Goal: Task Accomplishment & Management: Manage account settings

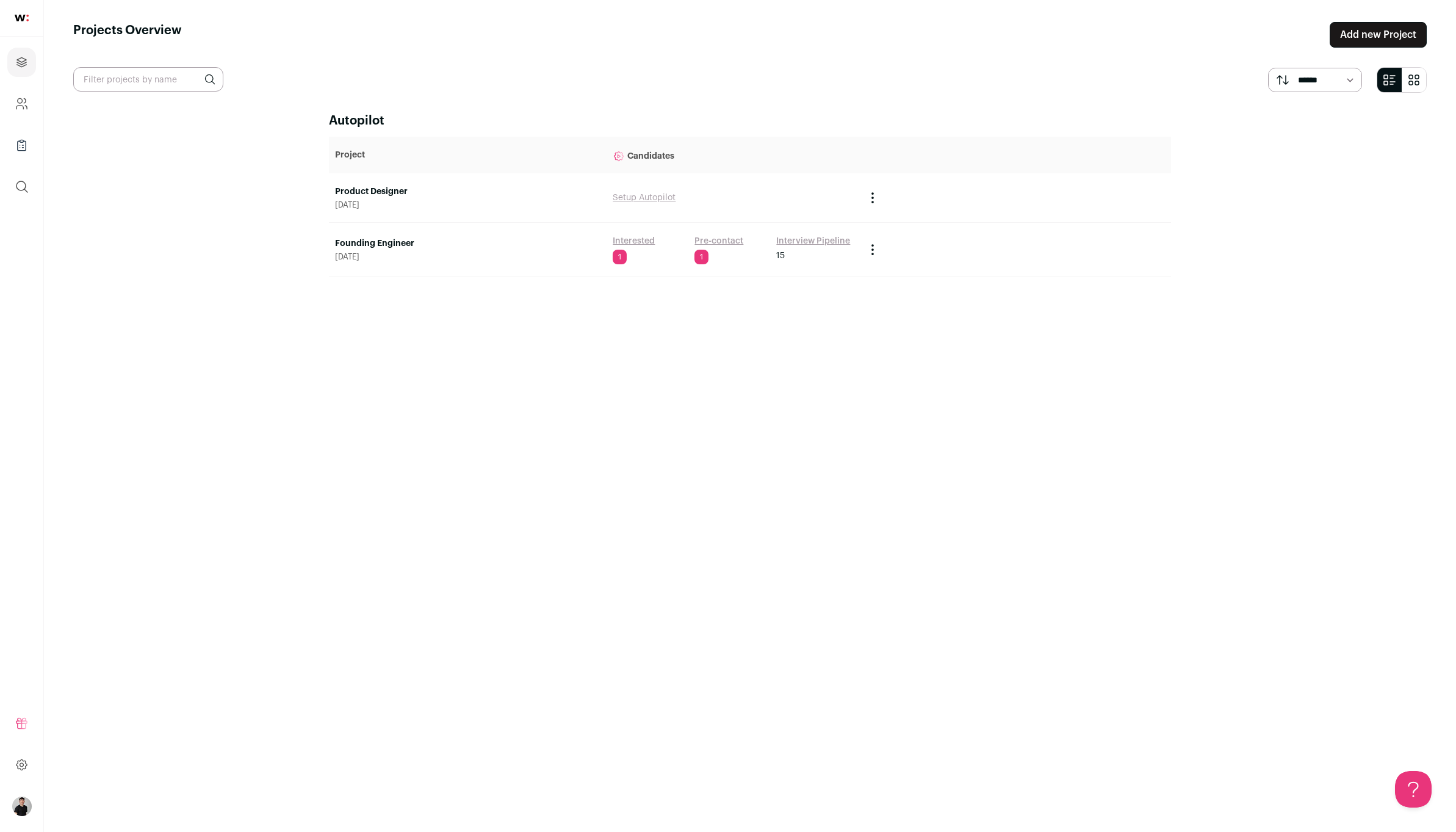
click at [632, 243] on link "Interested" at bounding box center [633, 241] width 42 height 12
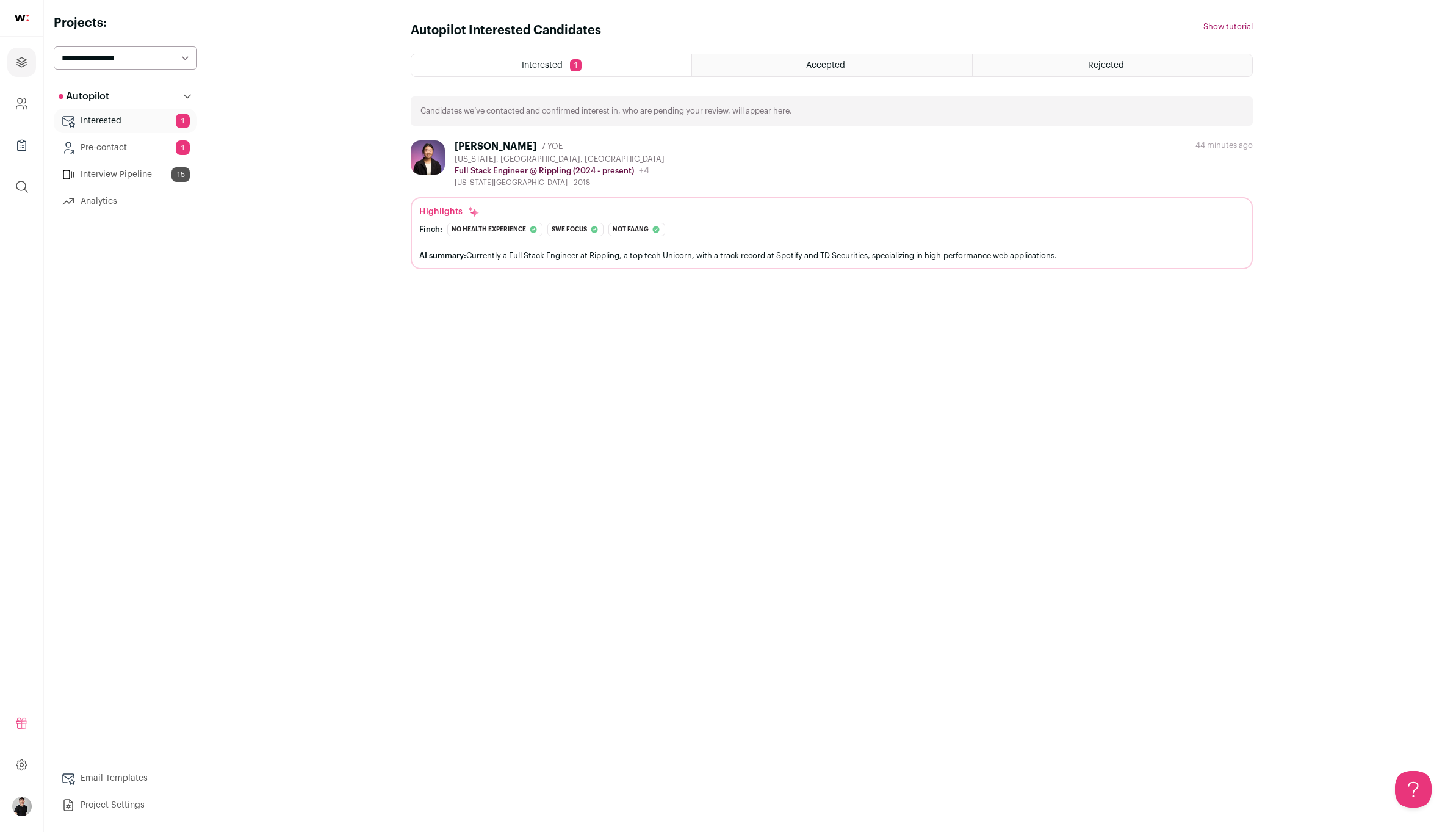
click at [750, 169] on div "[PERSON_NAME] 7 YOE [US_STATE], [GEOGRAPHIC_DATA], [GEOGRAPHIC_DATA] Full Stack…" at bounding box center [832, 164] width 842 height 47
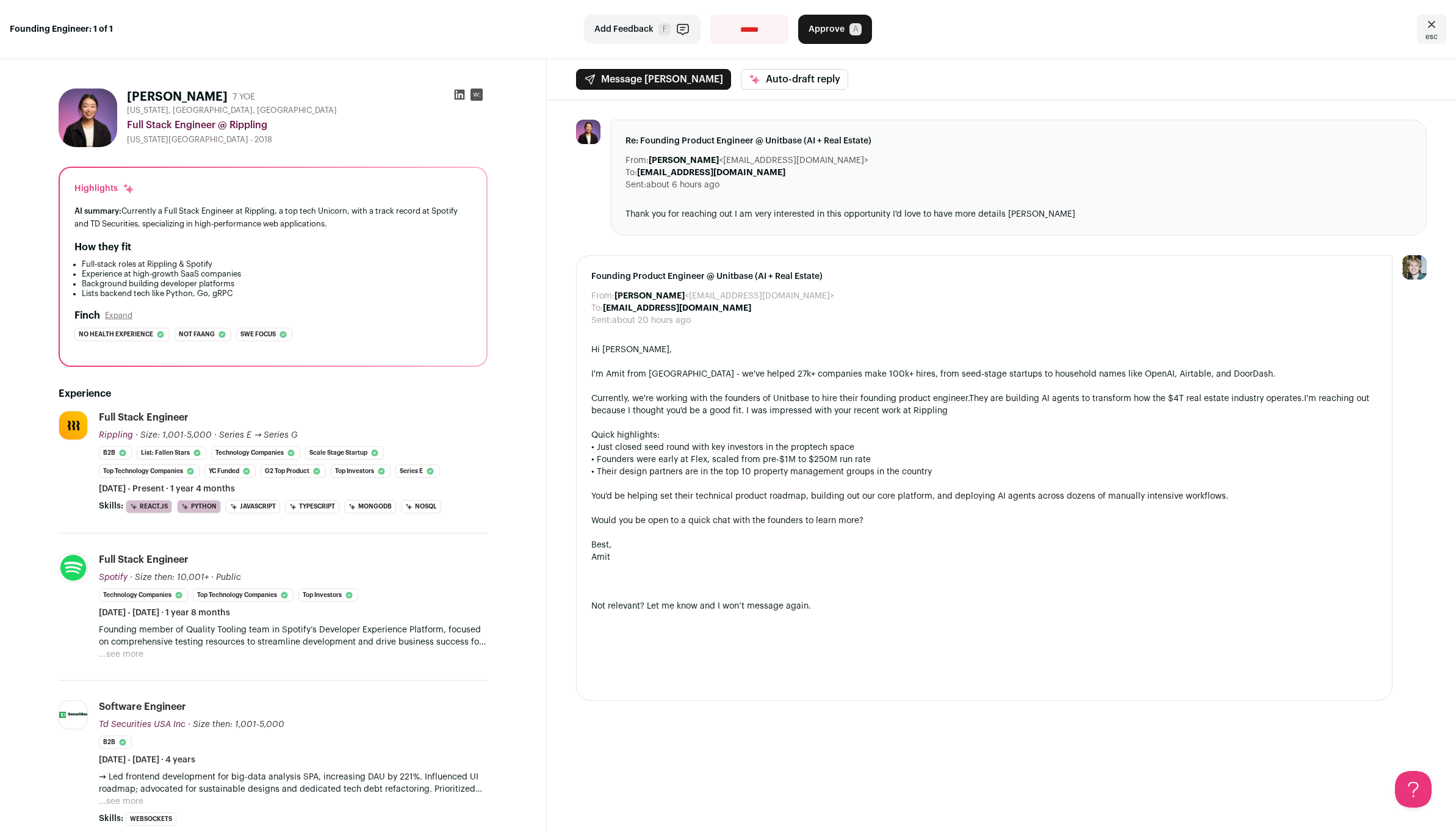
click at [832, 30] on span "Approve" at bounding box center [826, 30] width 36 height 12
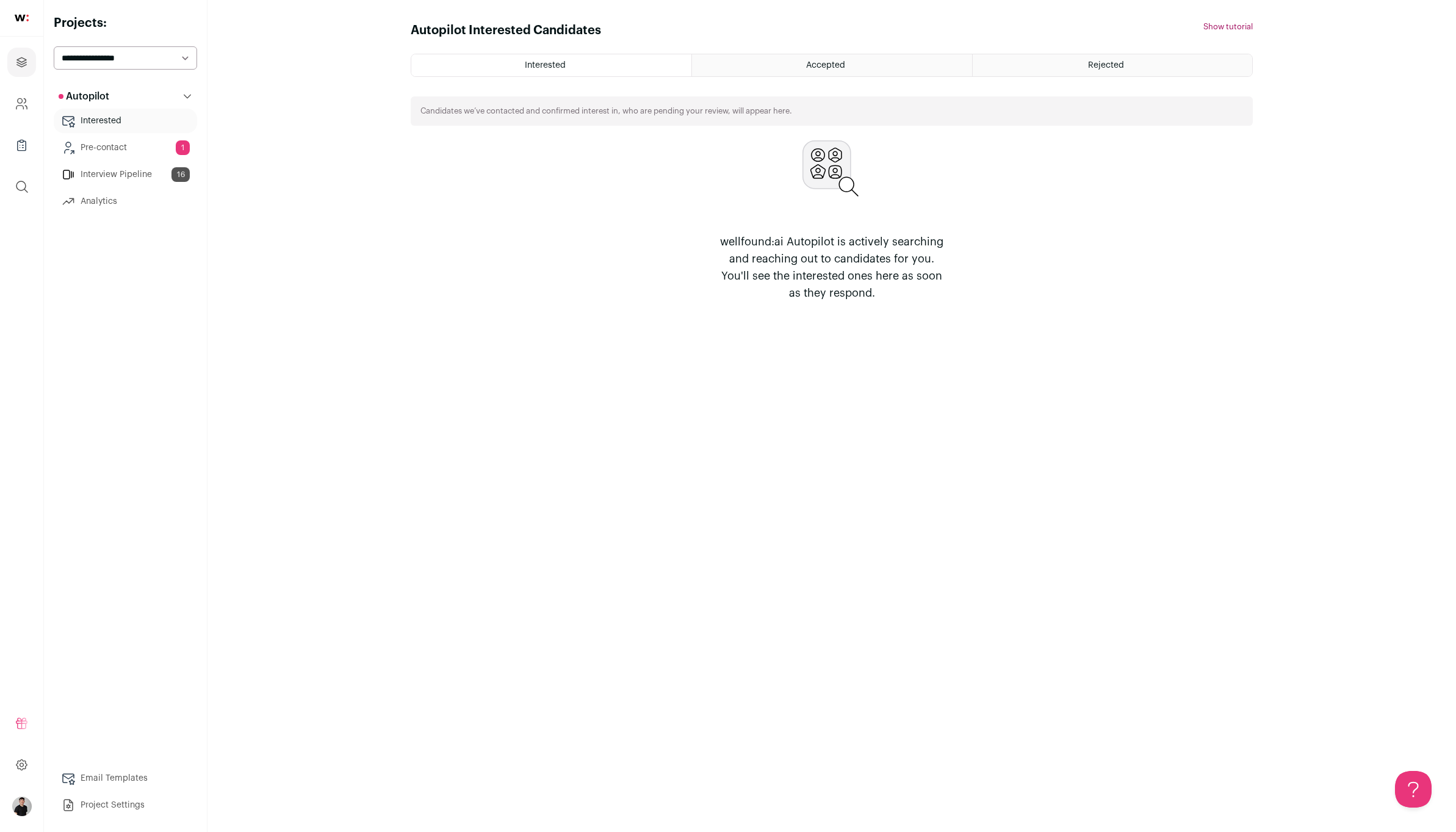
click at [886, 65] on div "Accepted" at bounding box center [832, 65] width 280 height 22
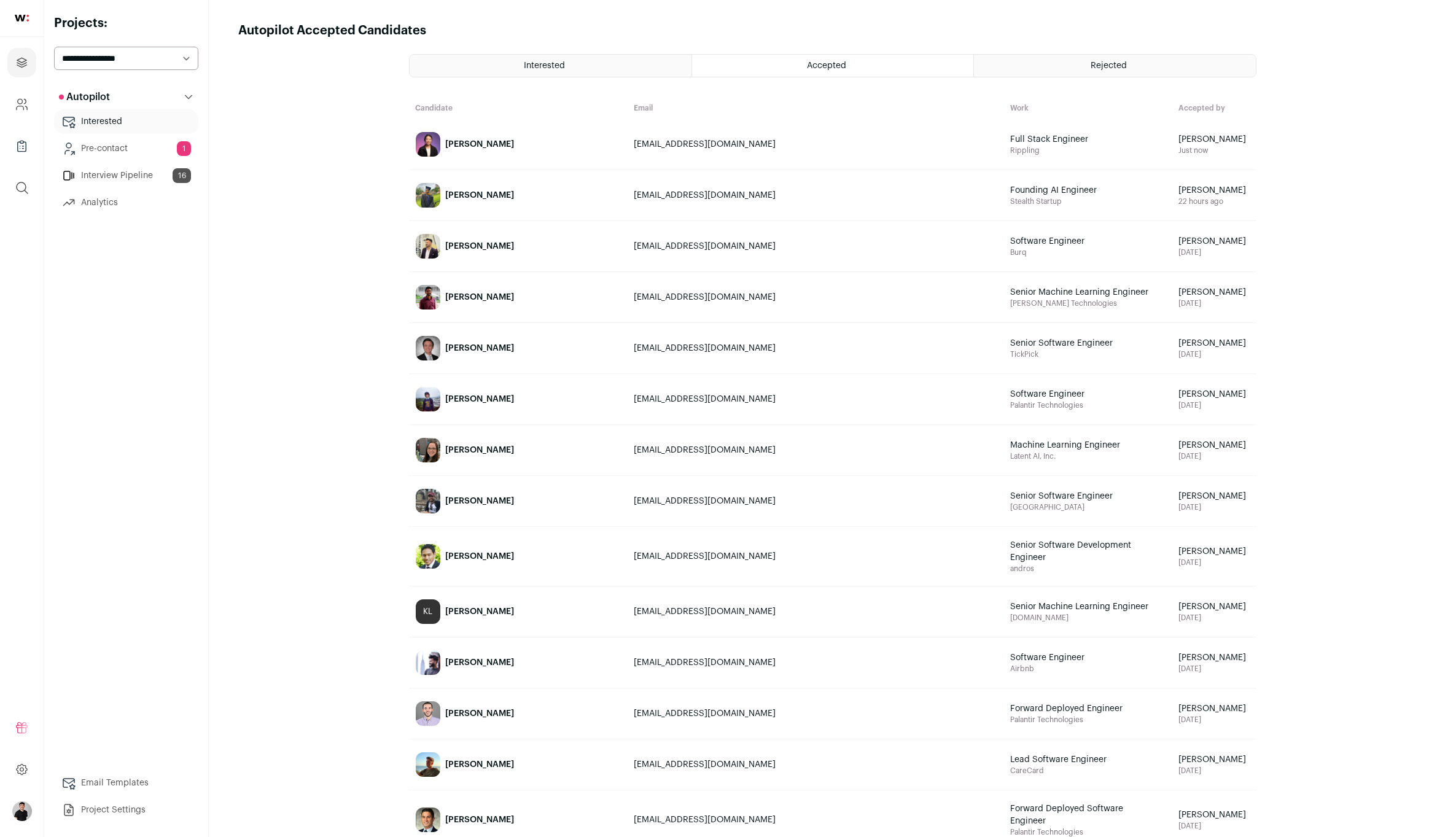
click at [887, 63] on div "Accepted" at bounding box center [833, 66] width 281 height 22
click at [551, 148] on link "[PERSON_NAME]" at bounding box center [518, 144] width 217 height 49
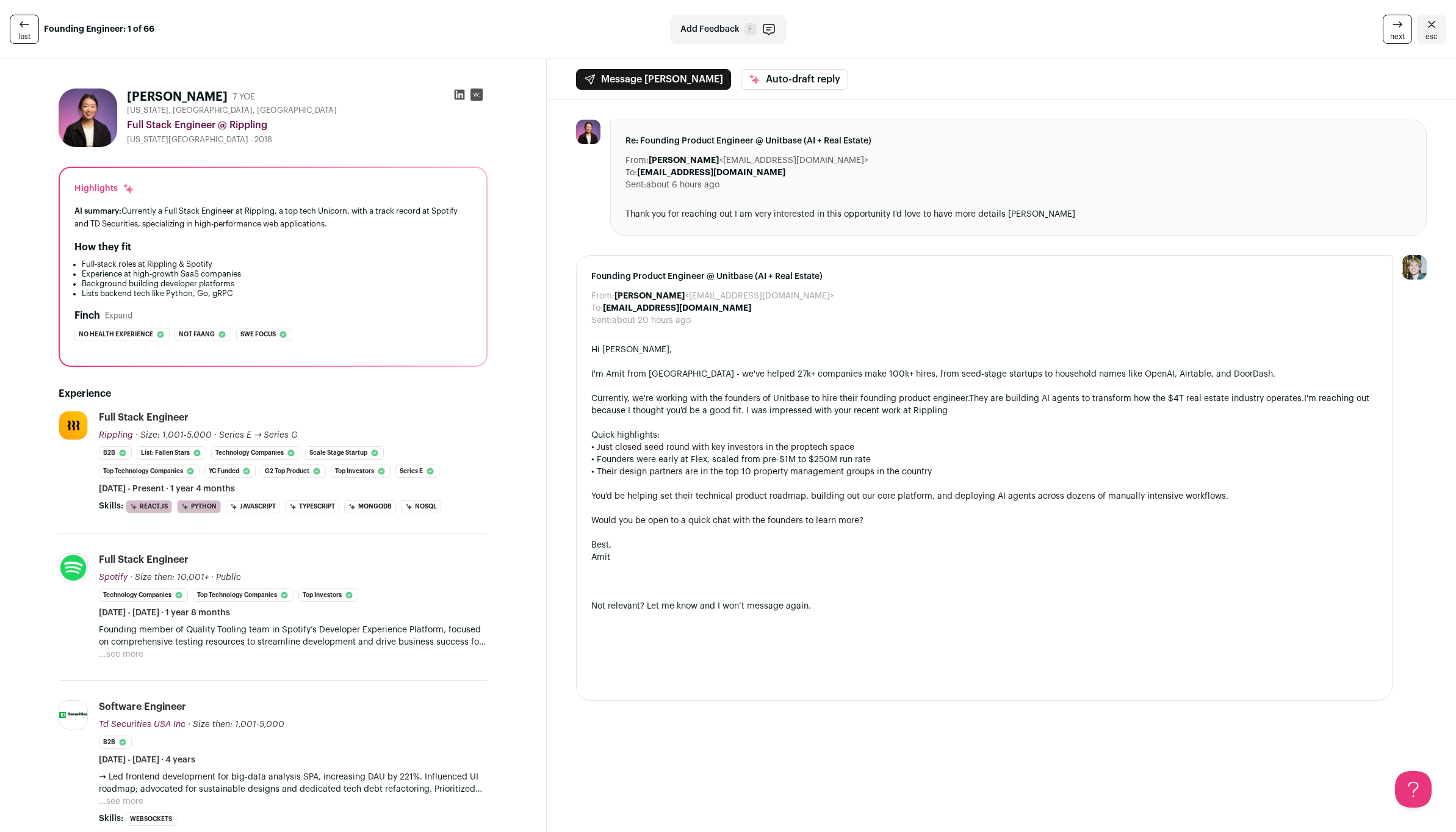
click at [456, 95] on icon at bounding box center [460, 95] width 12 height 12
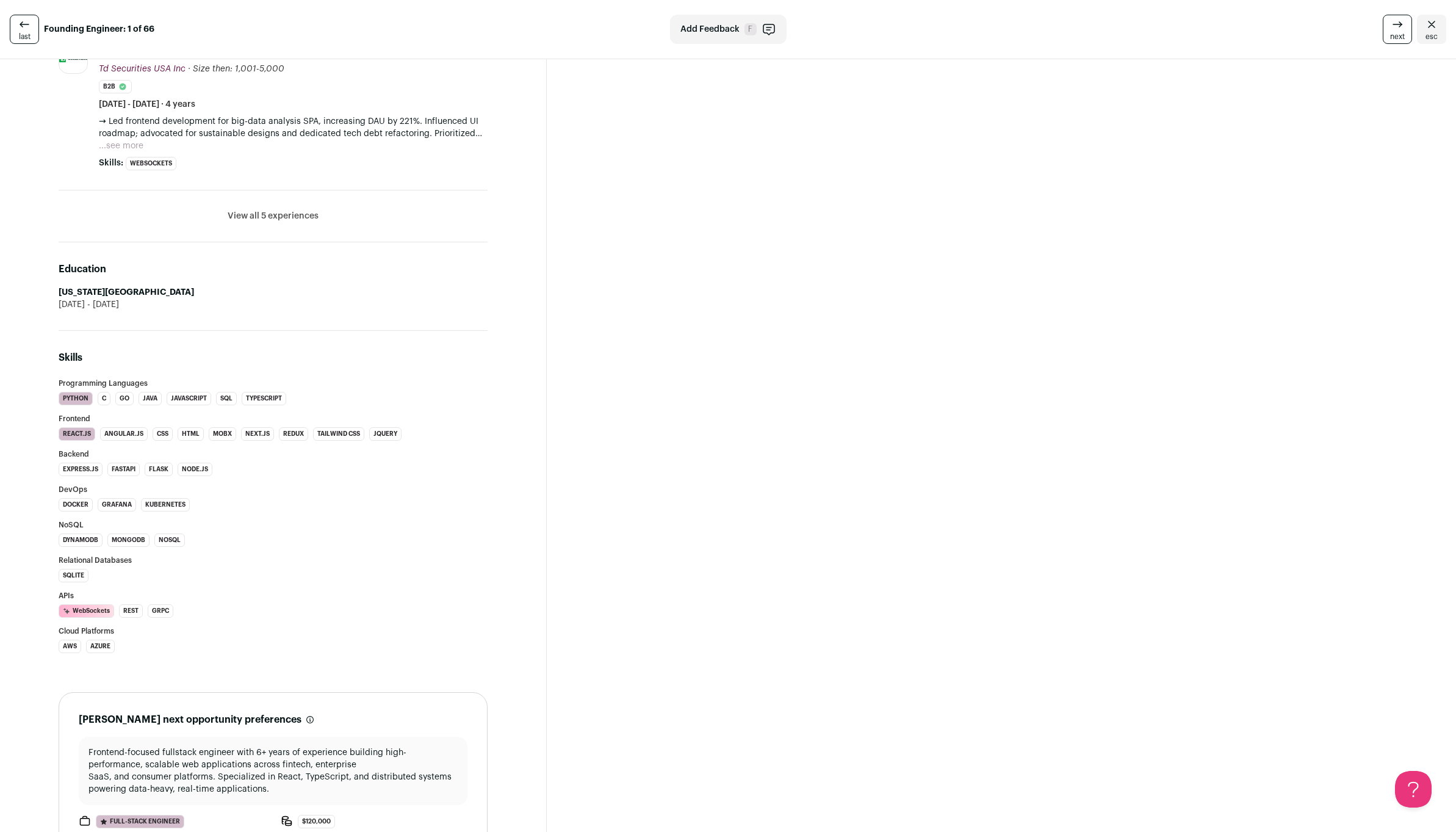
scroll to position [608, 0]
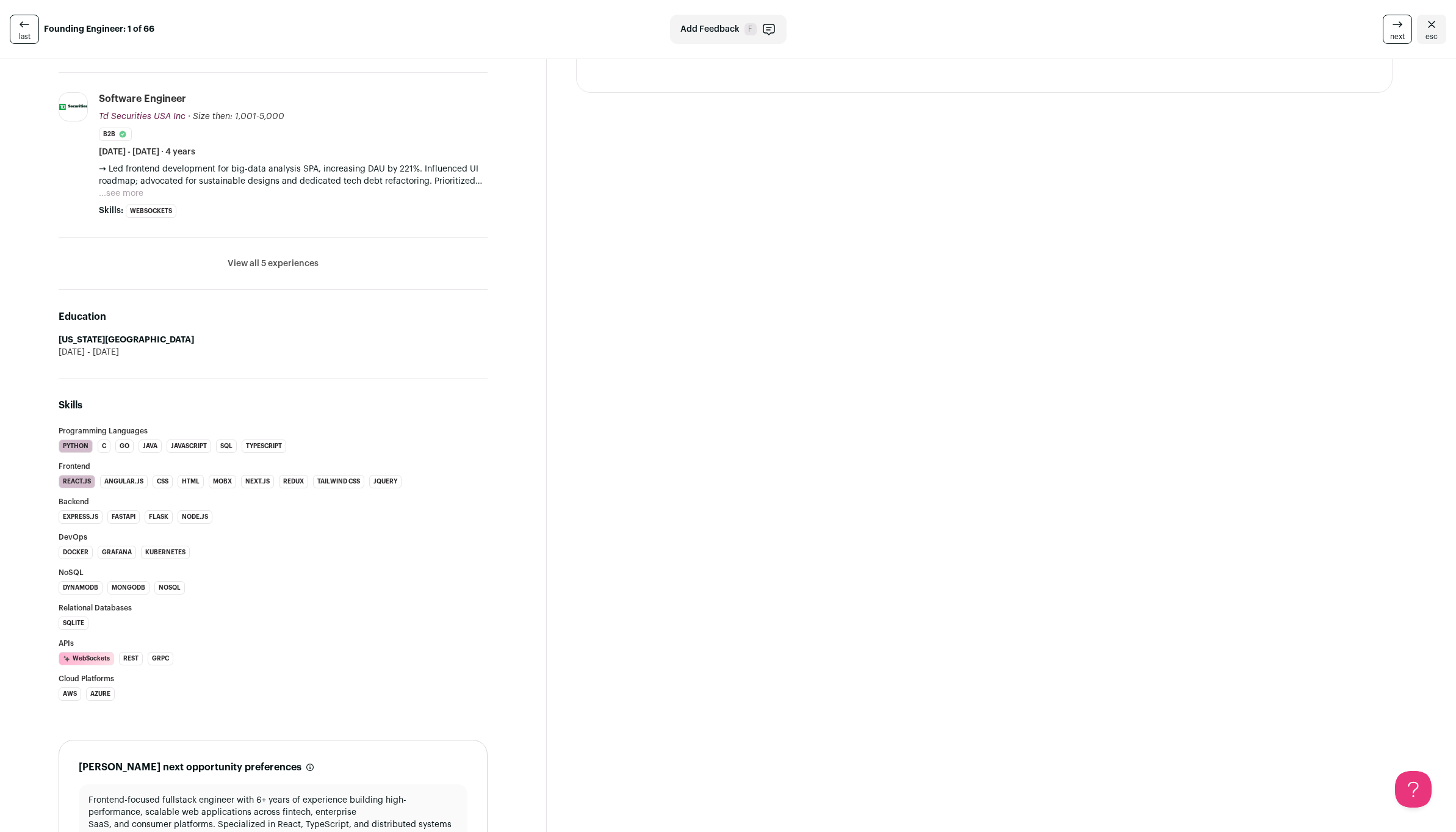
click at [305, 273] on li "View all 5 experiences View less" at bounding box center [273, 264] width 429 height 52
click at [304, 261] on button "View all 5 experiences" at bounding box center [273, 264] width 91 height 12
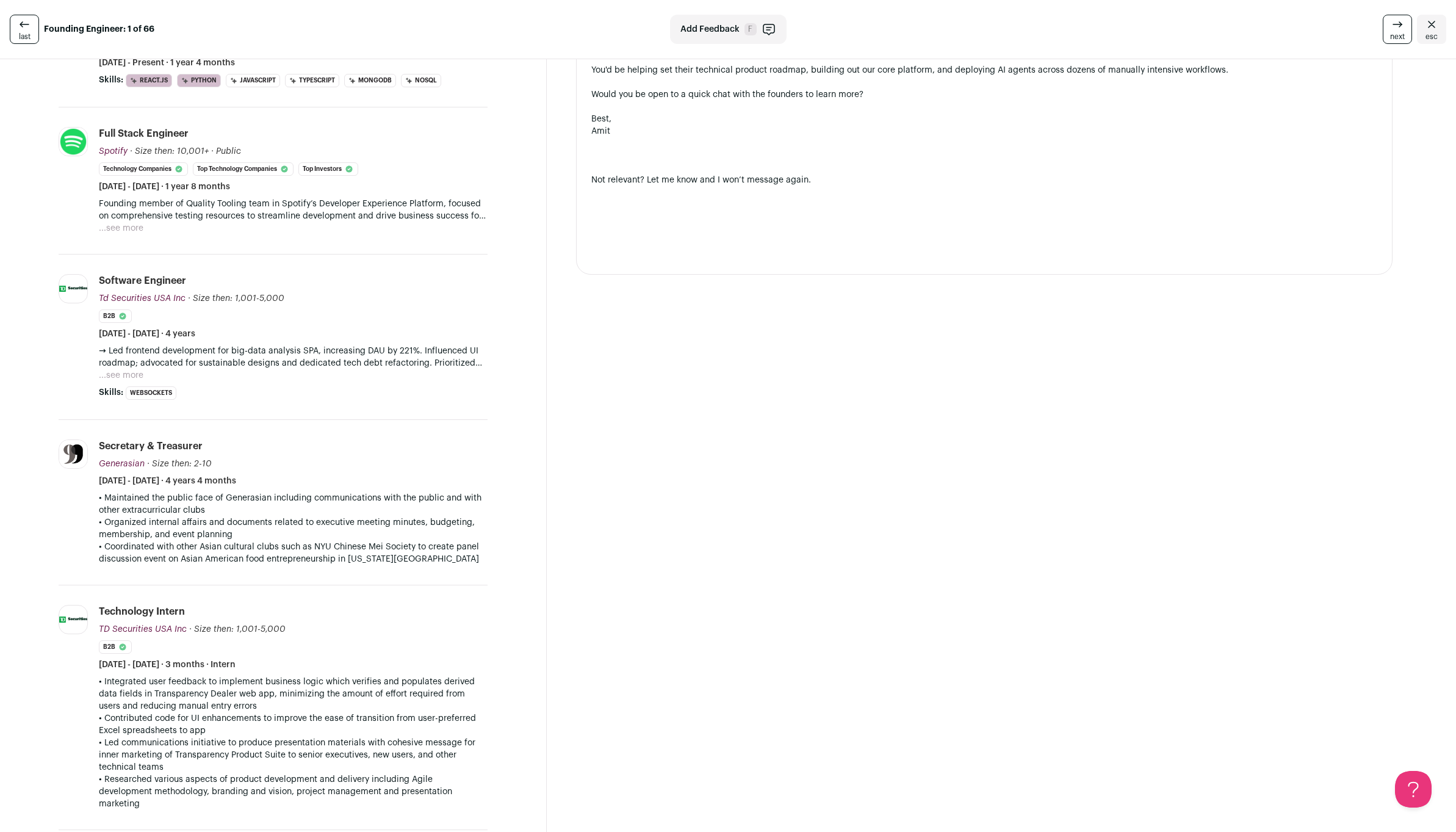
scroll to position [313, 0]
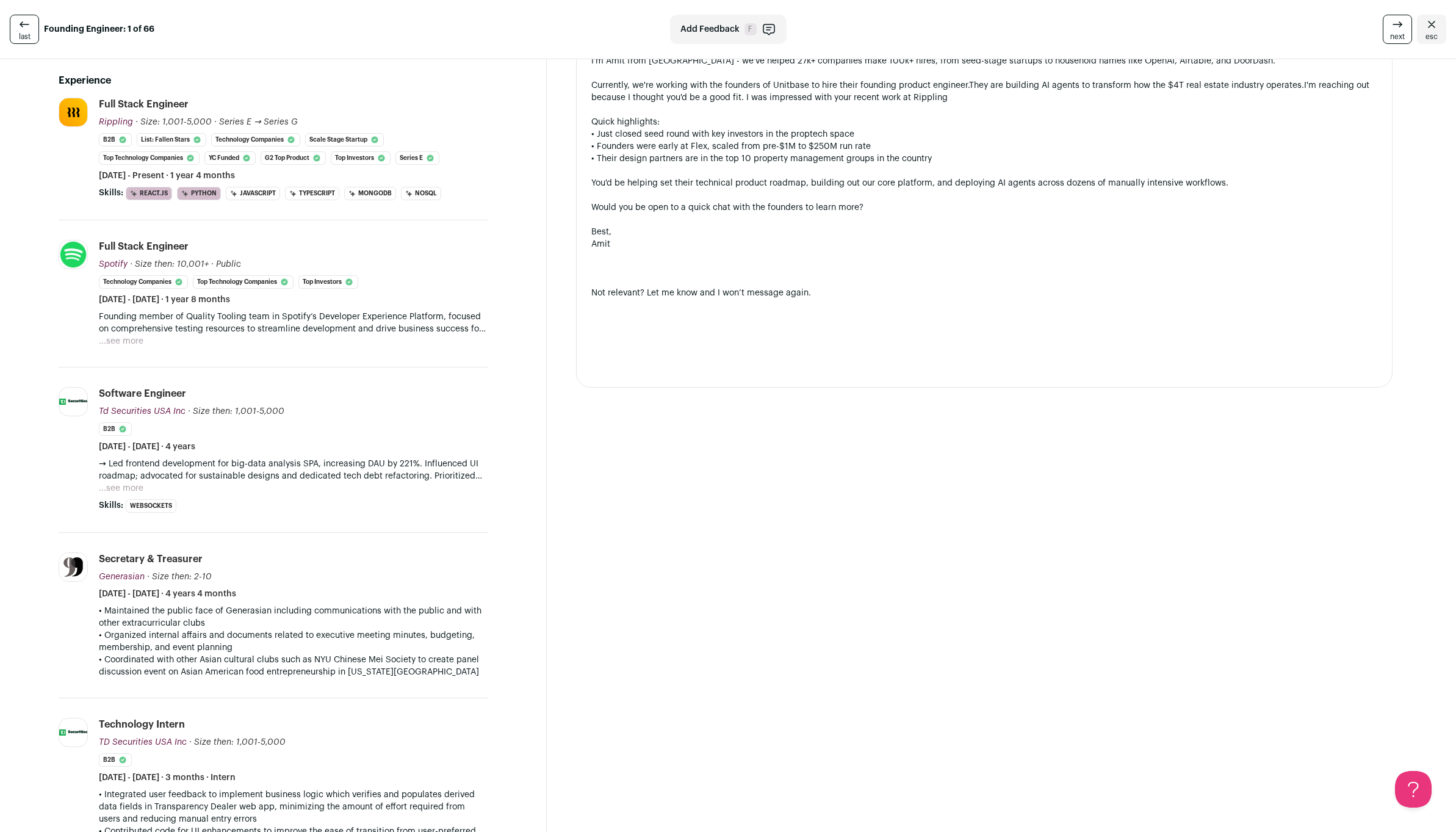
drag, startPoint x: 256, startPoint y: 505, endPoint x: 38, endPoint y: 392, distance: 245.5
click at [0, 419] on html "last Founding Engineer: 1 of 66 Add Feedback F next esc [PERSON_NAME] 7 YOE [US…" at bounding box center [728, 416] width 1456 height 832
click at [275, 332] on p "Founding member of Quality Tooling team in Spotify’s Developer Experience Platf…" at bounding box center [293, 323] width 389 height 24
click at [124, 343] on button "...see more" at bounding box center [121, 341] width 45 height 12
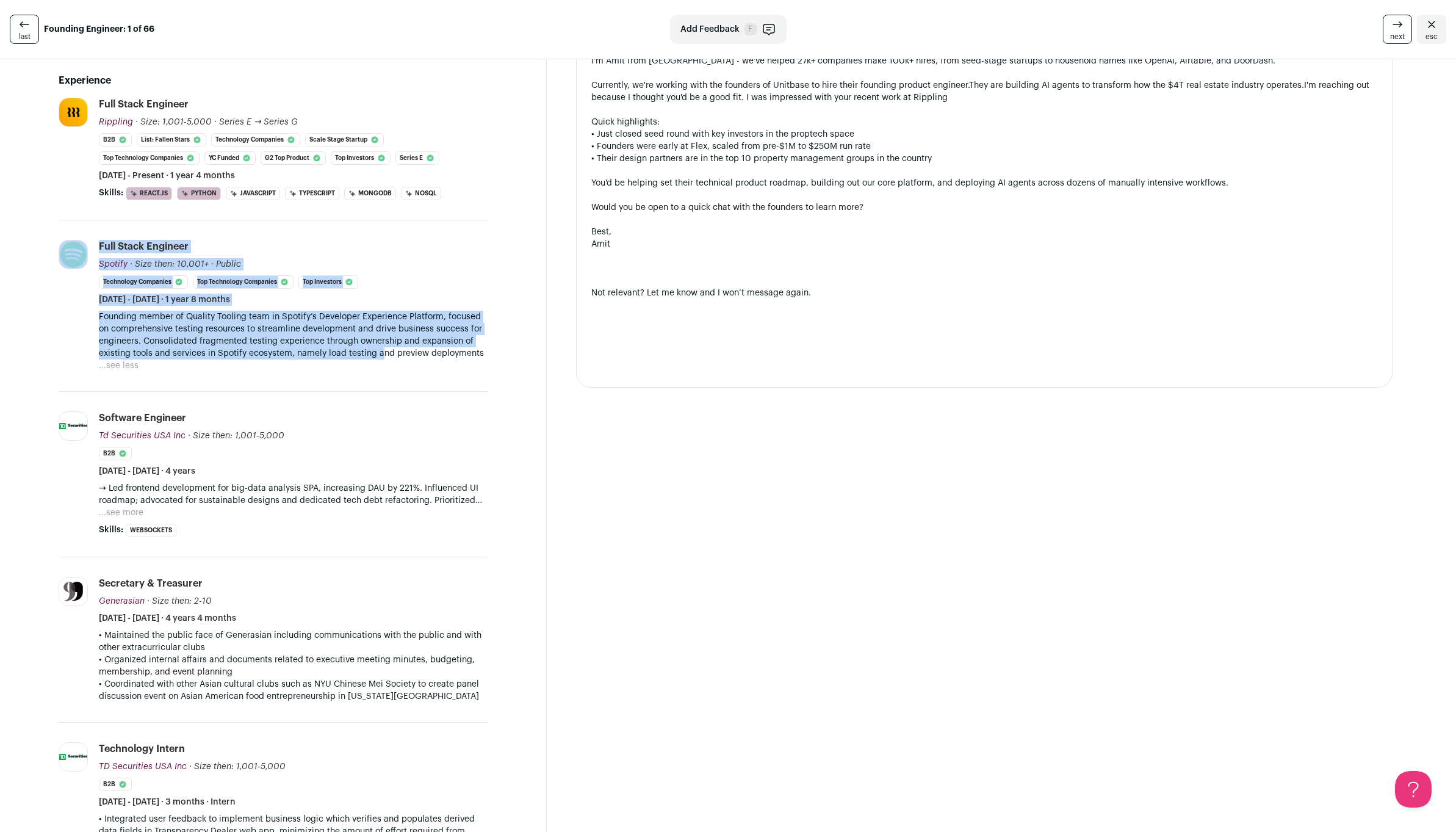
drag, startPoint x: 383, startPoint y: 358, endPoint x: 92, endPoint y: 334, distance: 292.0
click at [92, 334] on li "Spotify [DOMAIN_NAME] Add to company list Public / Private Public Company size …" at bounding box center [273, 306] width 429 height 172
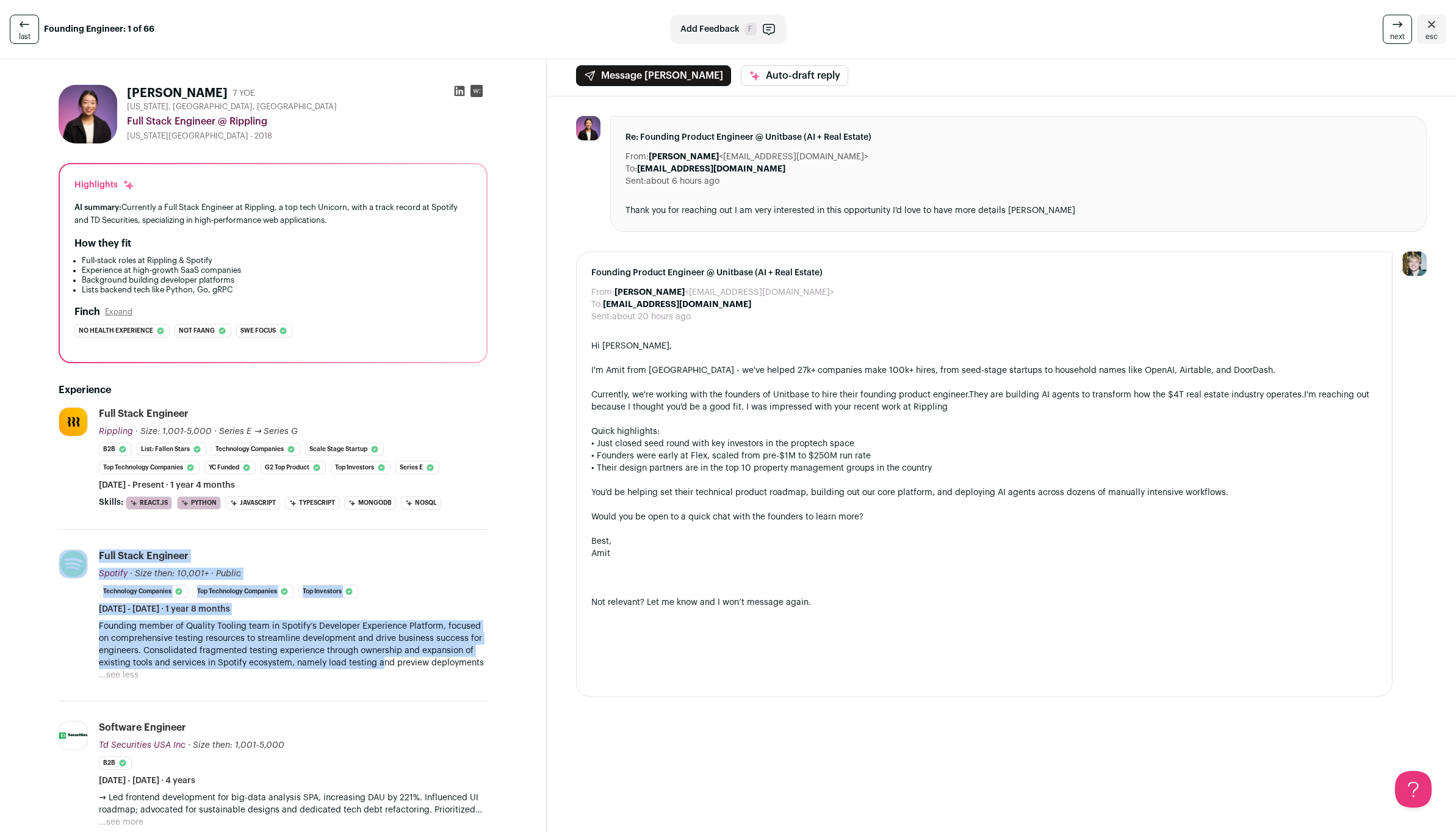
scroll to position [17, 0]
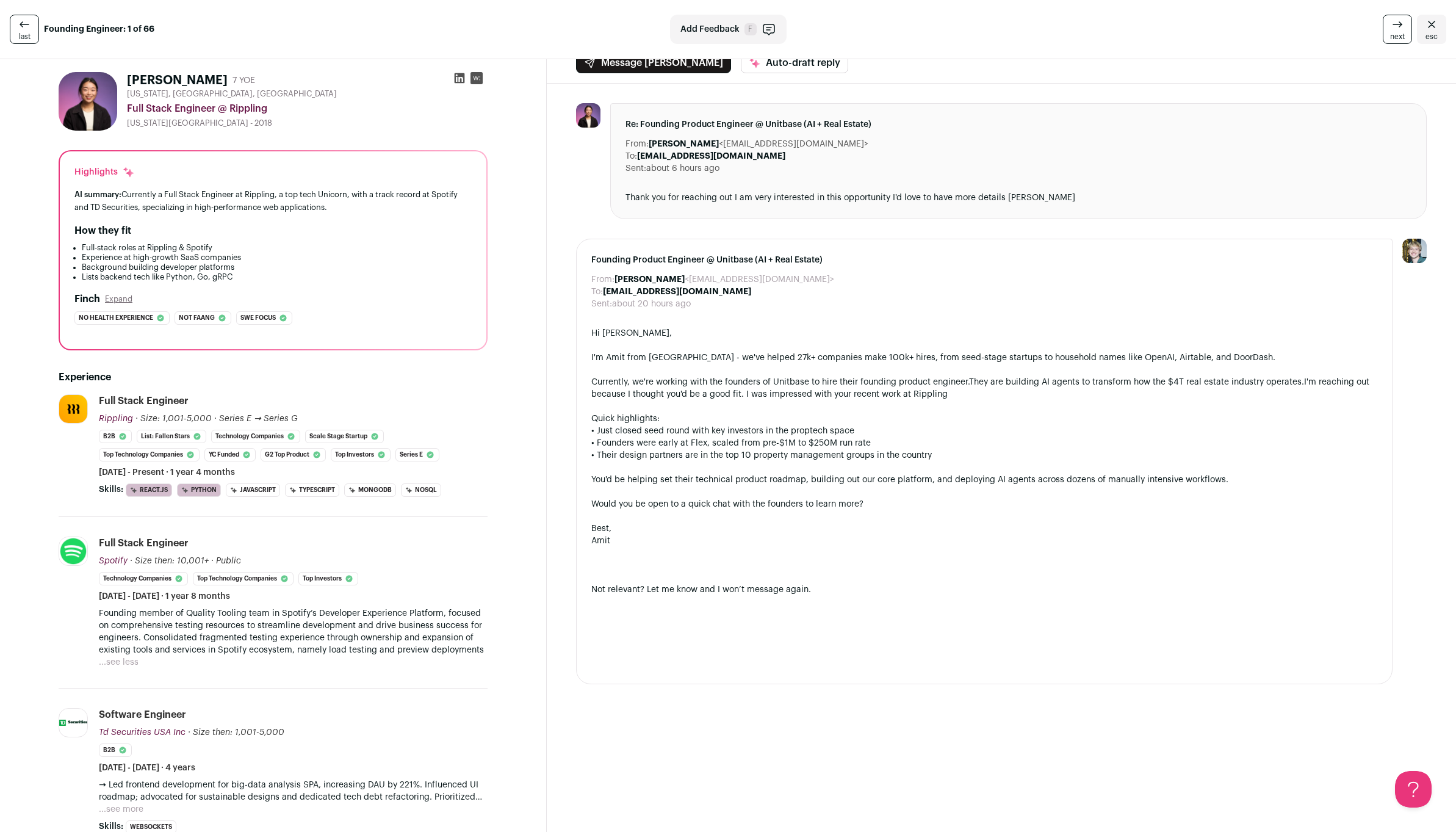
click at [398, 625] on p "Founding member of Quality Tooling team in Spotify’s Developer Experience Platf…" at bounding box center [293, 632] width 389 height 49
drag, startPoint x: 728, startPoint y: 198, endPoint x: 820, endPoint y: 200, distance: 92.0
click at [820, 200] on div "Thank you for reaching out I am very interested in this opportunity I'd love to…" at bounding box center [1019, 198] width 786 height 12
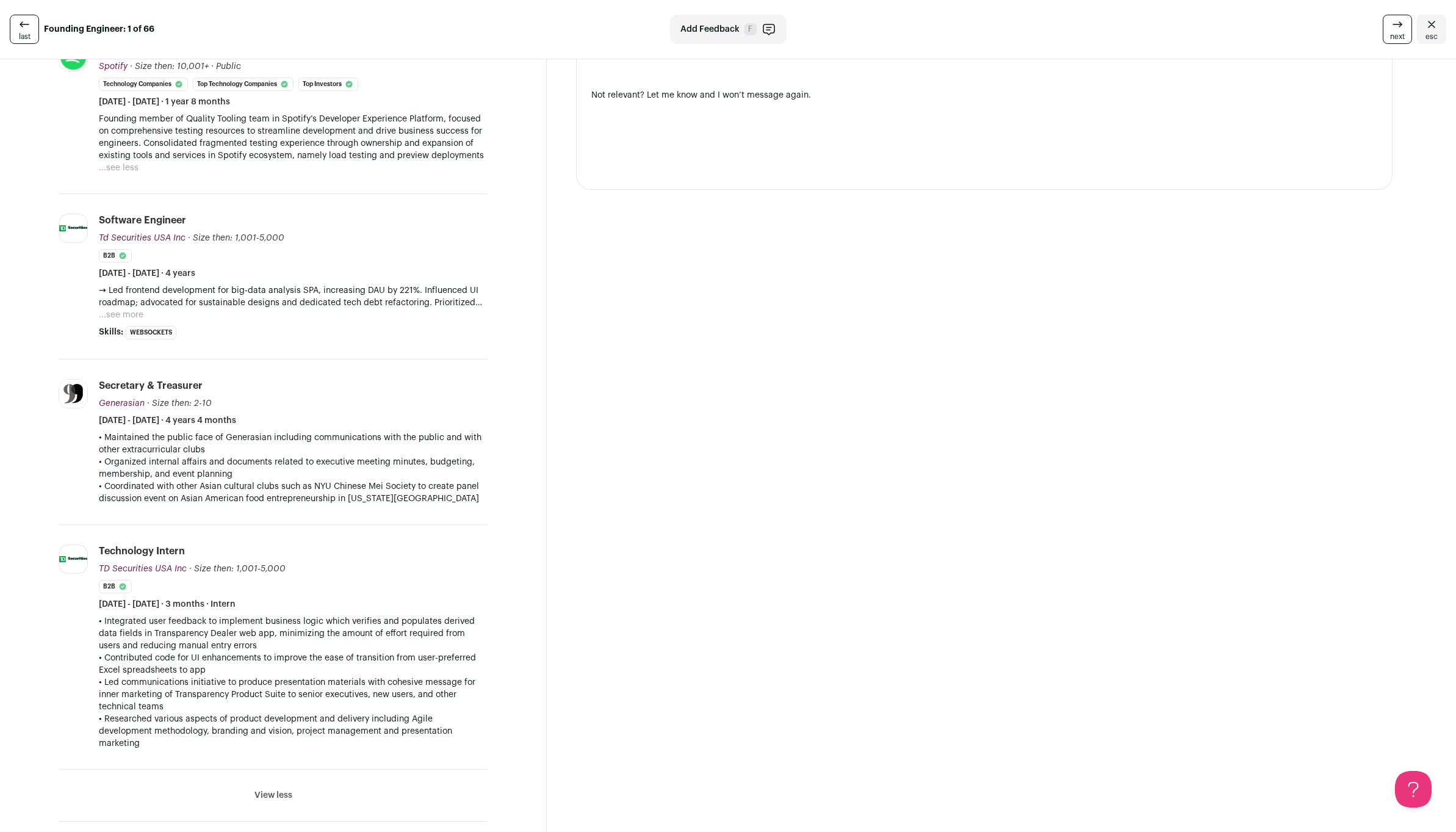
scroll to position [0, 0]
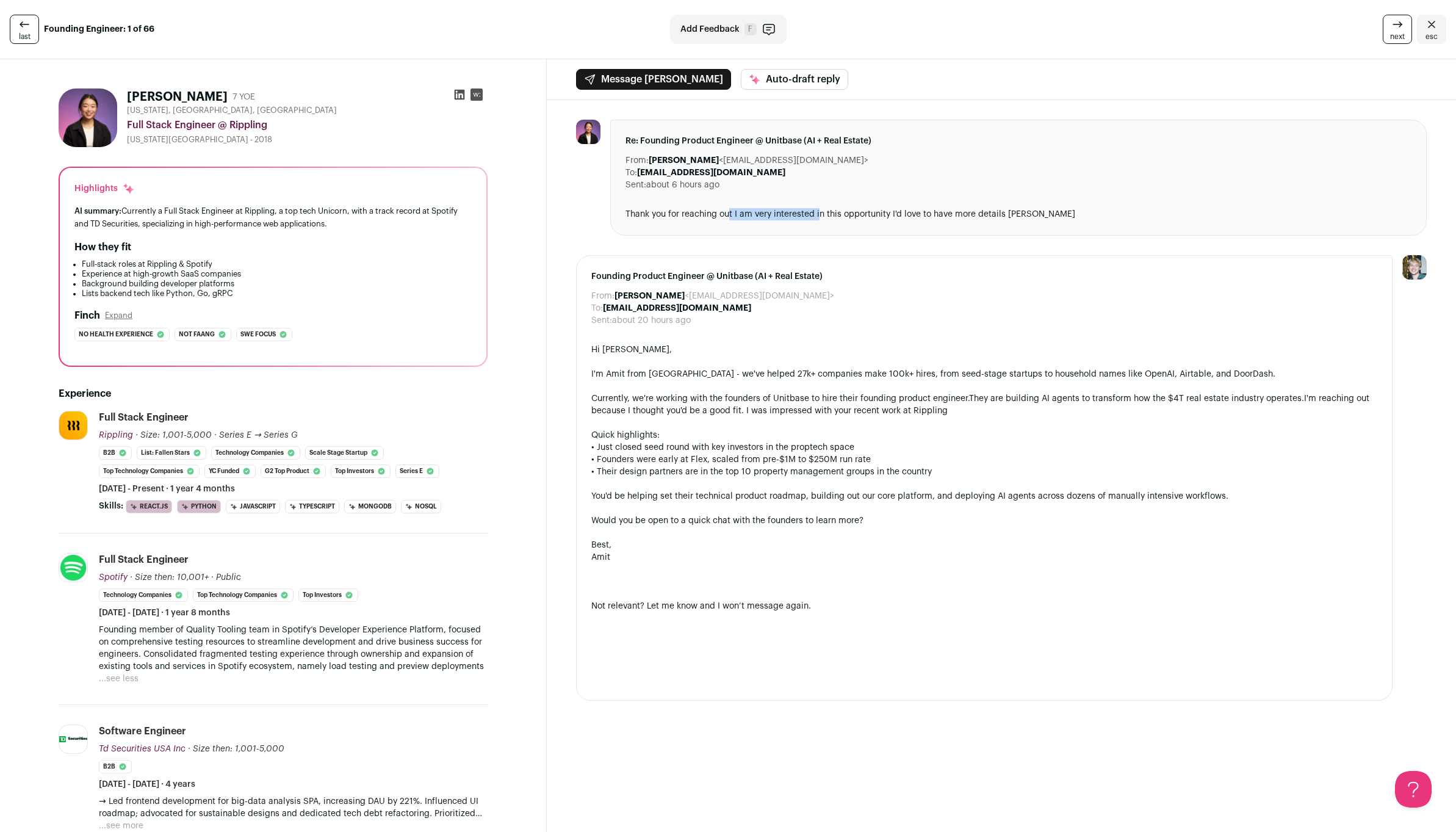
click at [458, 97] on icon at bounding box center [460, 95] width 11 height 11
click at [1426, 34] on span "esc" at bounding box center [1432, 36] width 12 height 10
